Goal: Transaction & Acquisition: Purchase product/service

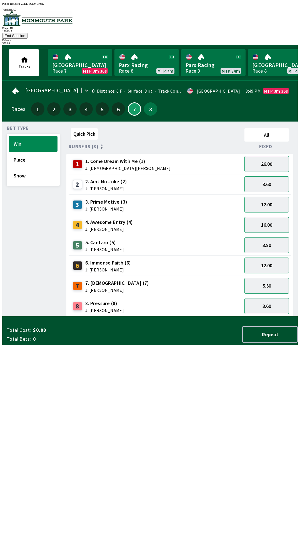
click at [267, 218] on button "16.00" at bounding box center [267, 225] width 44 height 16
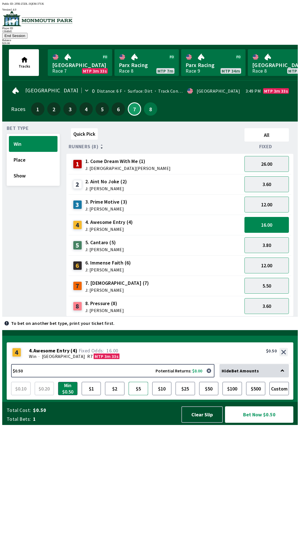
click at [140, 395] on button "$5" at bounding box center [138, 388] width 19 height 13
click at [265, 422] on button "Bet Now $5.00" at bounding box center [259, 414] width 68 height 16
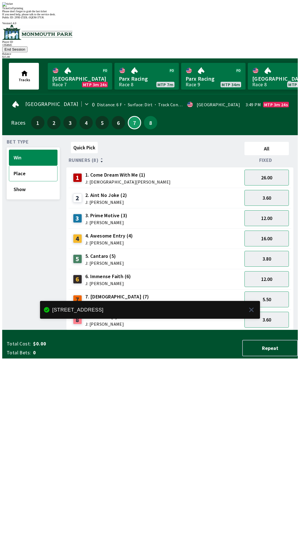
click at [20, 165] on button "Place" at bounding box center [33, 173] width 49 height 16
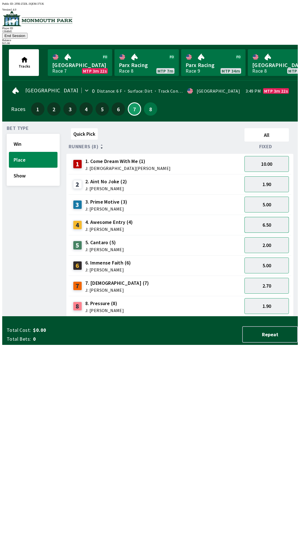
click at [272, 218] on button "6.50" at bounding box center [267, 225] width 44 height 16
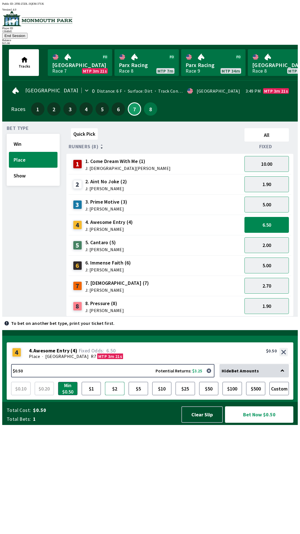
click at [116, 395] on button "$2" at bounding box center [114, 388] width 19 height 13
click at [205, 422] on button "Clear Slip" at bounding box center [201, 414] width 41 height 16
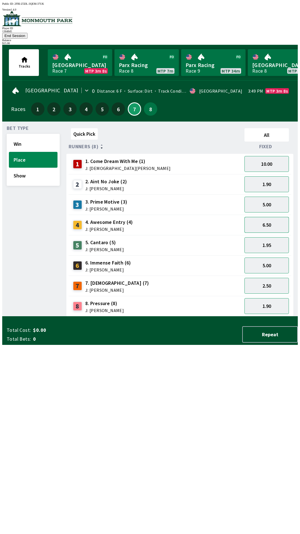
click at [268, 219] on button "6.50" at bounding box center [267, 225] width 44 height 16
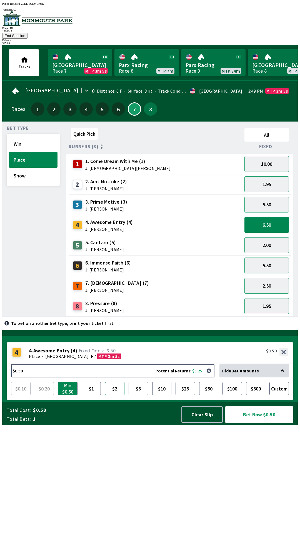
click at [117, 395] on button "$2" at bounding box center [114, 388] width 19 height 13
click at [261, 422] on button "Bet Now $2.00" at bounding box center [259, 414] width 68 height 16
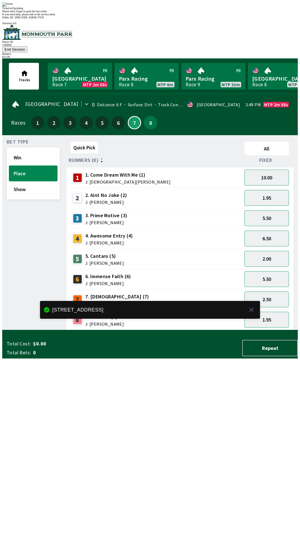
click at [30, 205] on div "Bet Type Win Place Show" at bounding box center [33, 235] width 53 height 190
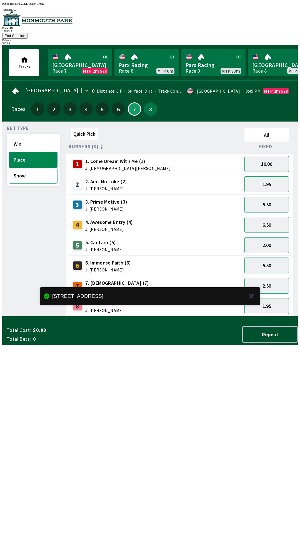
click at [26, 169] on button "Show" at bounding box center [33, 176] width 49 height 16
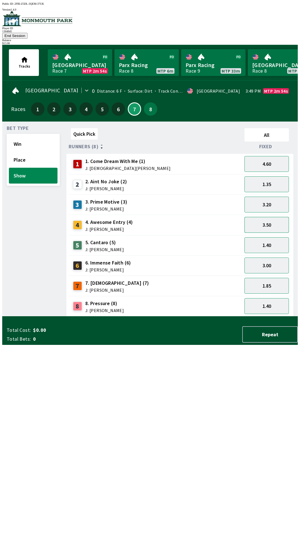
click at [268, 219] on button "3.50" at bounding box center [267, 225] width 44 height 16
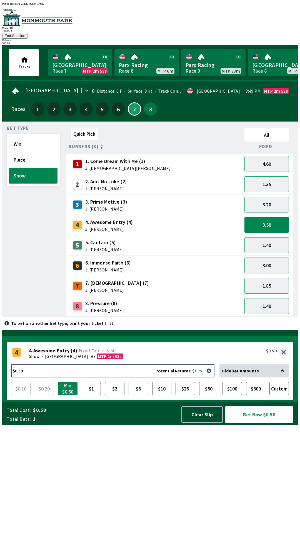
click at [122, 395] on button "$2" at bounding box center [114, 388] width 19 height 13
click at [260, 422] on button "Bet Now $2.00" at bounding box center [259, 414] width 68 height 16
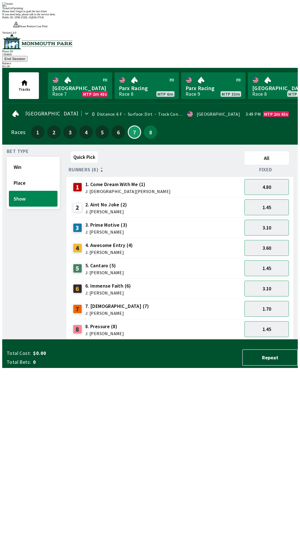
click at [165, 339] on div "Quick Pick All Runners (8) Fixed 1 1. Come Dream With Me (1) J: [DEMOGRAPHIC_DA…" at bounding box center [182, 244] width 232 height 190
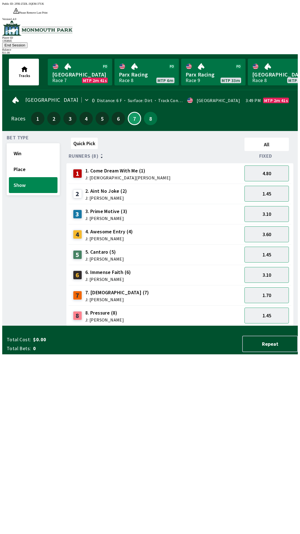
click at [28, 42] on button "End Session" at bounding box center [14, 45] width 25 height 6
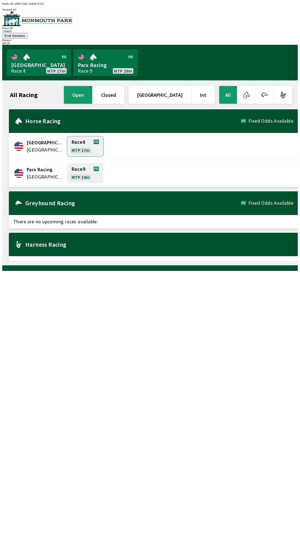
click at [77, 137] on link "Race 8 MTP 17m" at bounding box center [85, 146] width 36 height 20
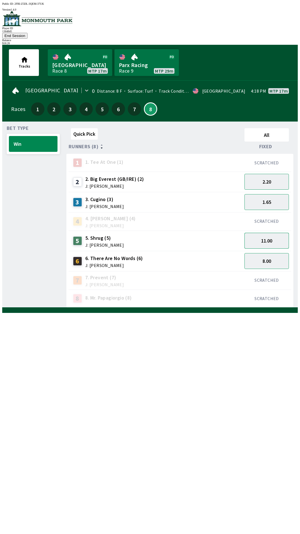
click at [267, 233] on button "11.00" at bounding box center [267, 241] width 44 height 16
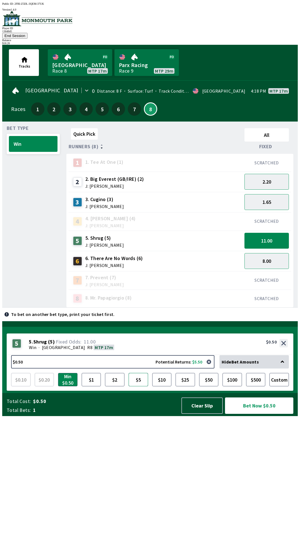
click at [139, 386] on button "$5" at bounding box center [138, 379] width 19 height 13
click at [260, 414] on button "Bet Now $5.00" at bounding box center [259, 405] width 68 height 16
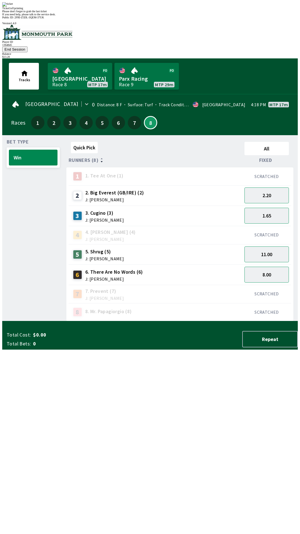
click at [197, 185] on div "2 2. Big Everest (GB/IRE) (2) J: [PERSON_NAME]" at bounding box center [156, 195] width 174 height 20
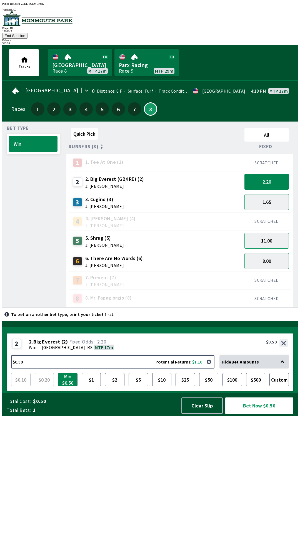
click at [28, 33] on button "End Session" at bounding box center [14, 36] width 25 height 6
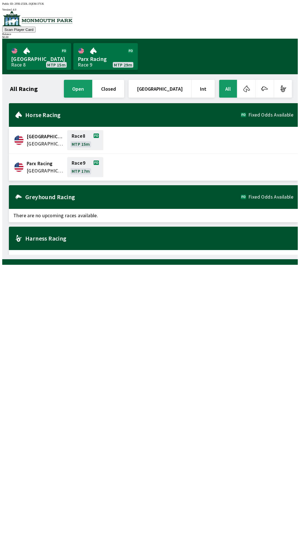
click at [50, 25] on img at bounding box center [37, 18] width 70 height 15
click at [19, 16] on div at bounding box center [150, 19] width 296 height 16
click at [277, 36] on div "$ 0.00" at bounding box center [150, 37] width 296 height 3
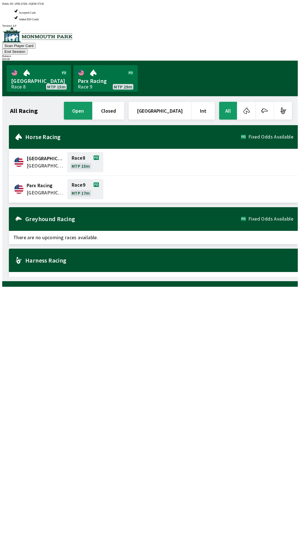
click at [28, 49] on button "End Session" at bounding box center [14, 52] width 25 height 6
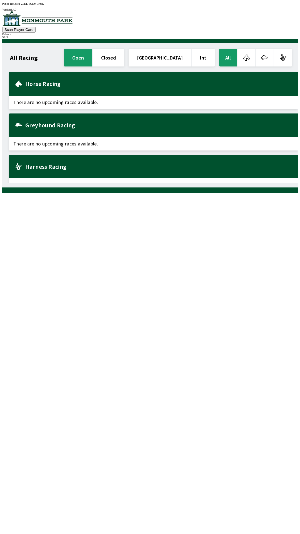
click at [243, 183] on div "All Racing open closed United States Int All Greyhound Racing There are no upco…" at bounding box center [152, 115] width 291 height 135
click at [233, 183] on div "All Racing open closed United States Int All Greyhound Racing There are no upco…" at bounding box center [152, 115] width 291 height 135
click at [228, 99] on span "There are no upcoming races available." at bounding box center [153, 102] width 289 height 13
click at [240, 89] on div "Horse Racing" at bounding box center [153, 84] width 289 height 24
click at [241, 96] on span "There are no upcoming races available." at bounding box center [153, 102] width 289 height 13
